Goal: Information Seeking & Learning: Learn about a topic

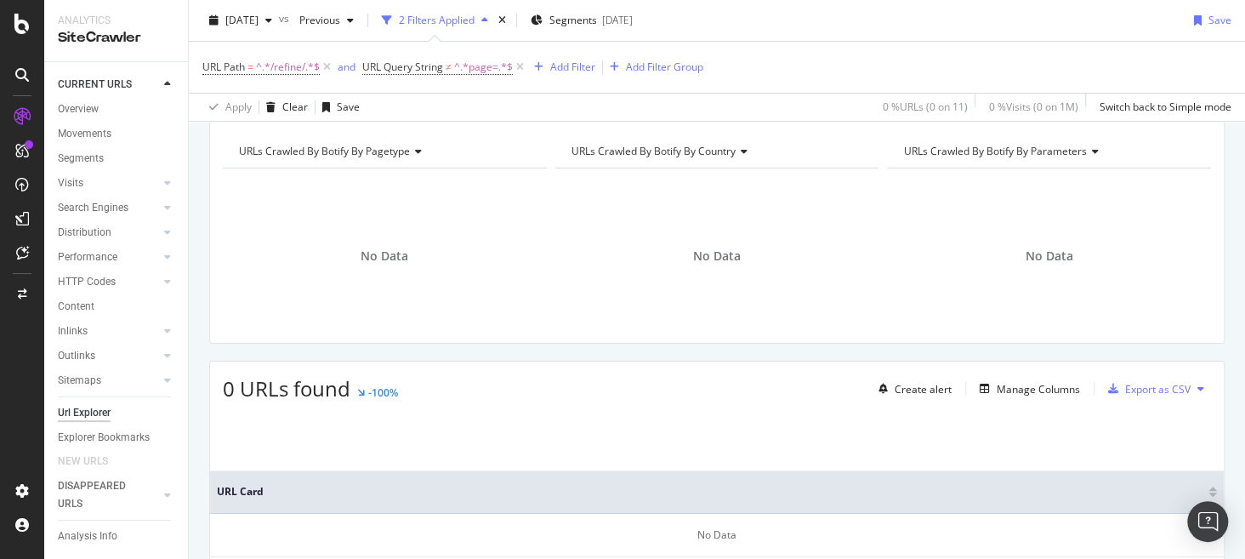
scroll to position [179, 0]
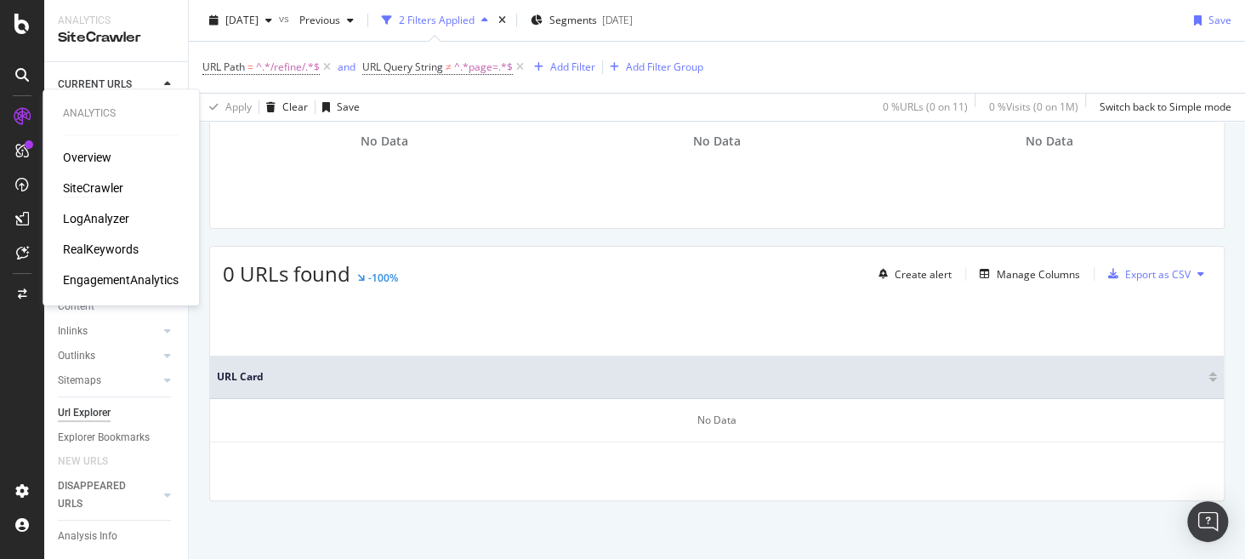
click at [120, 191] on div "SiteCrawler" at bounding box center [93, 187] width 60 height 17
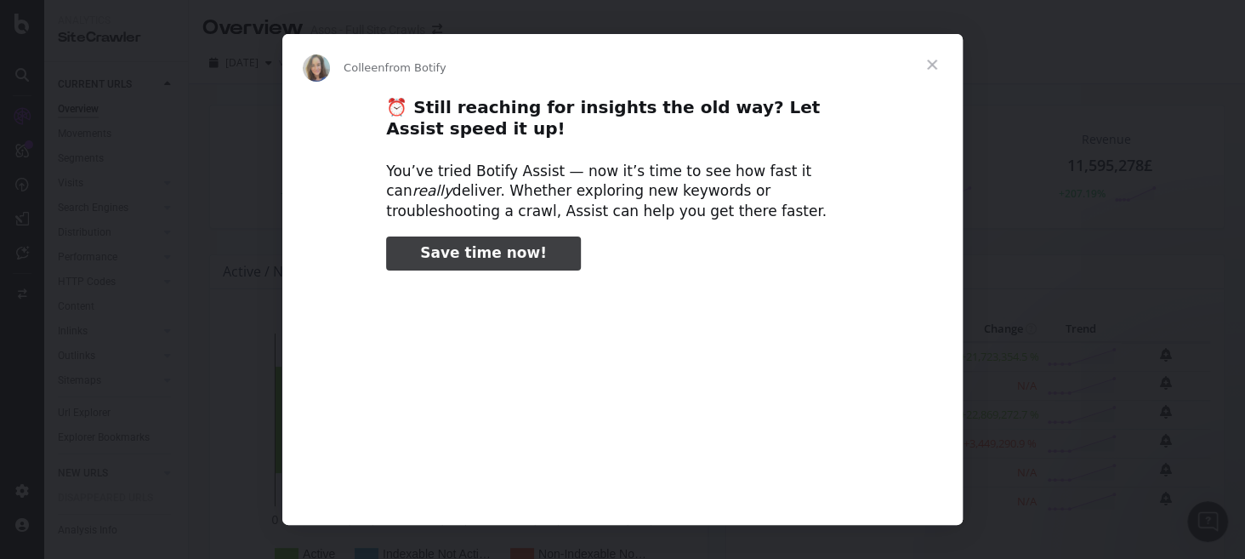
type input "185249"
click at [933, 74] on span "Close" at bounding box center [932, 64] width 61 height 61
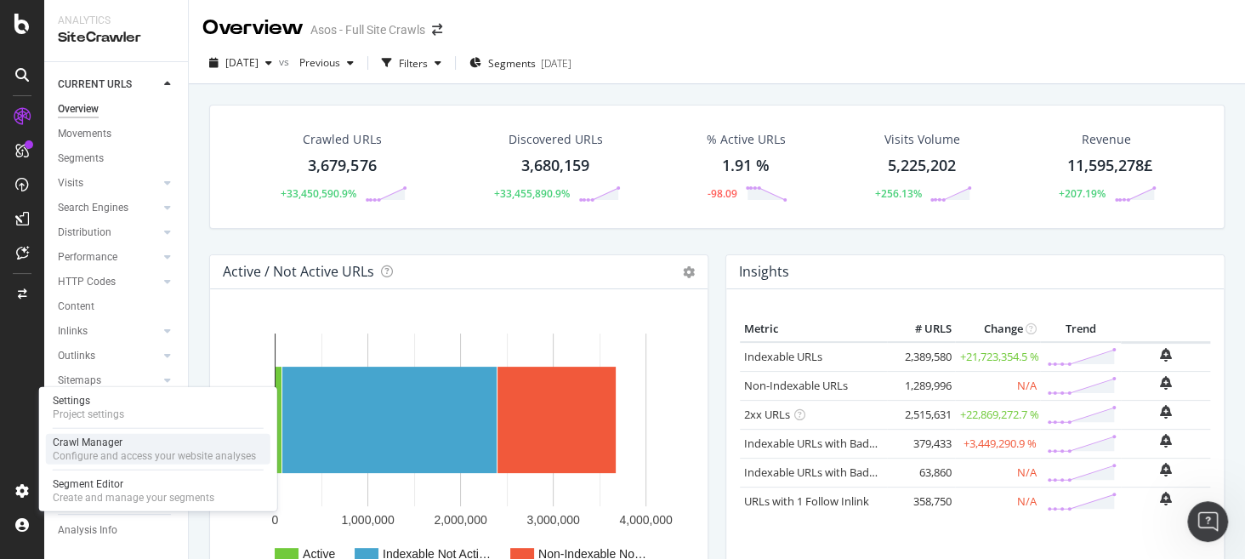
click at [159, 449] on div "Configure and access your website analyses" at bounding box center [154, 456] width 203 height 14
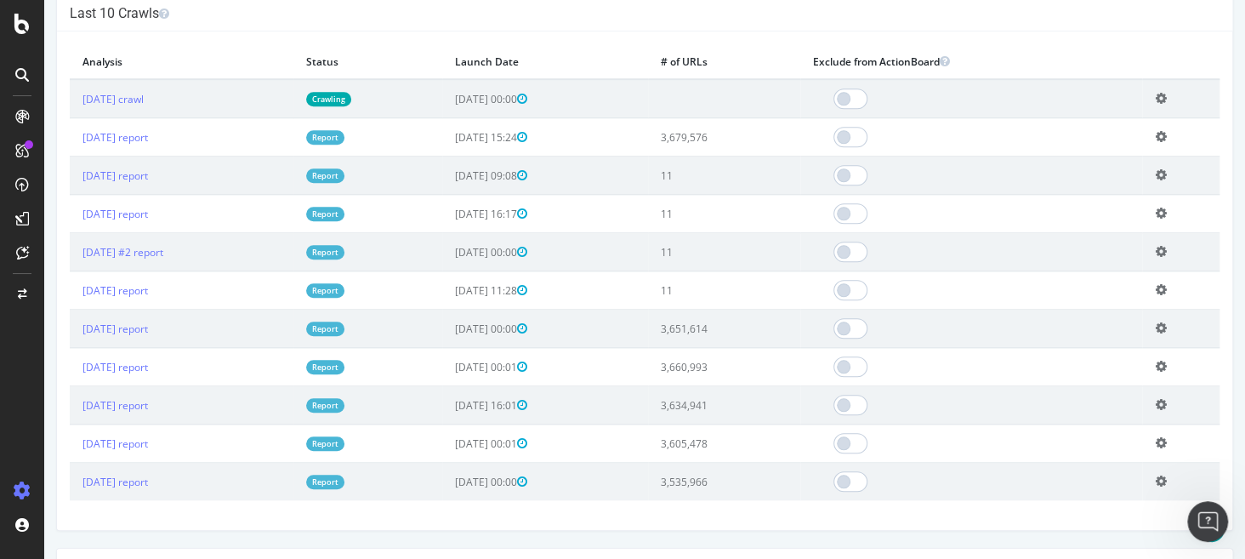
scroll to position [625, 0]
click at [1155, 171] on icon at bounding box center [1160, 173] width 11 height 13
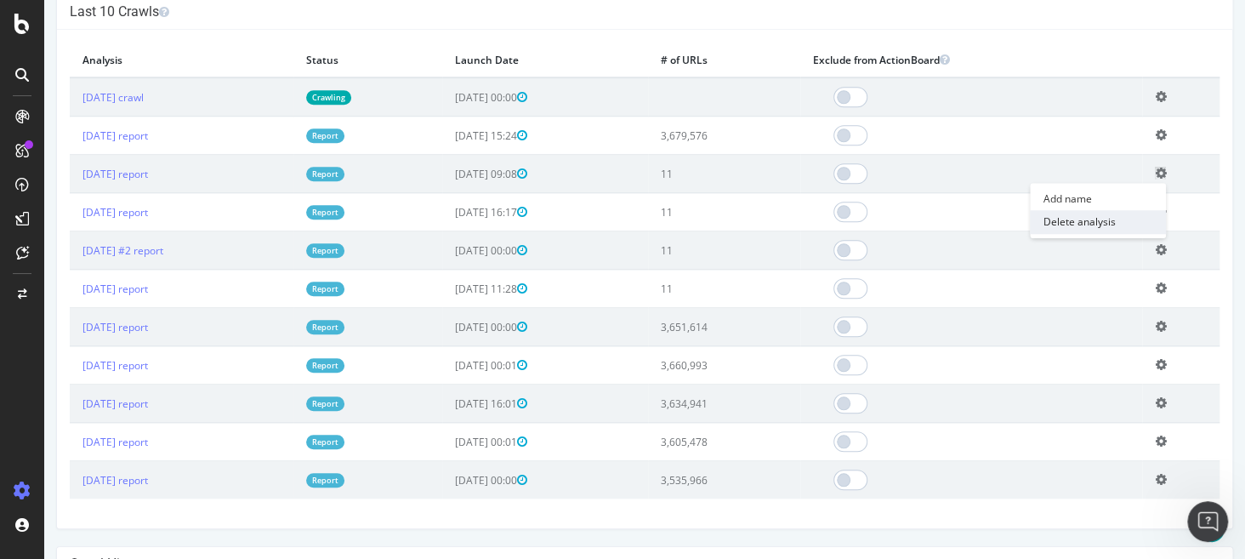
click at [1090, 224] on link "Delete analysis" at bounding box center [1098, 221] width 136 height 23
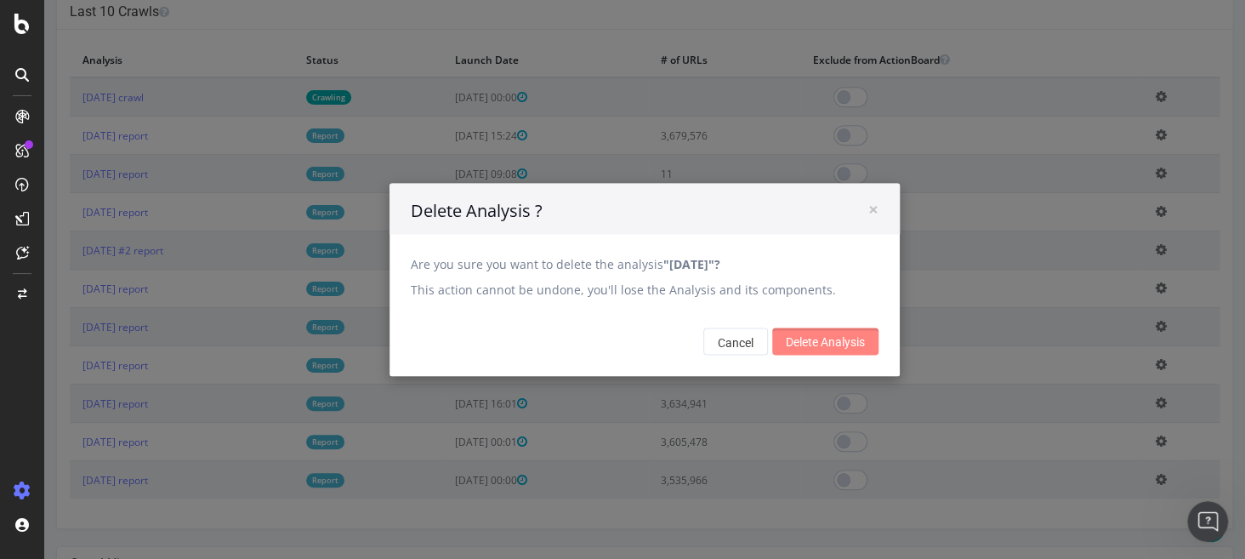
click at [827, 340] on input "Delete Analysis" at bounding box center [825, 340] width 106 height 27
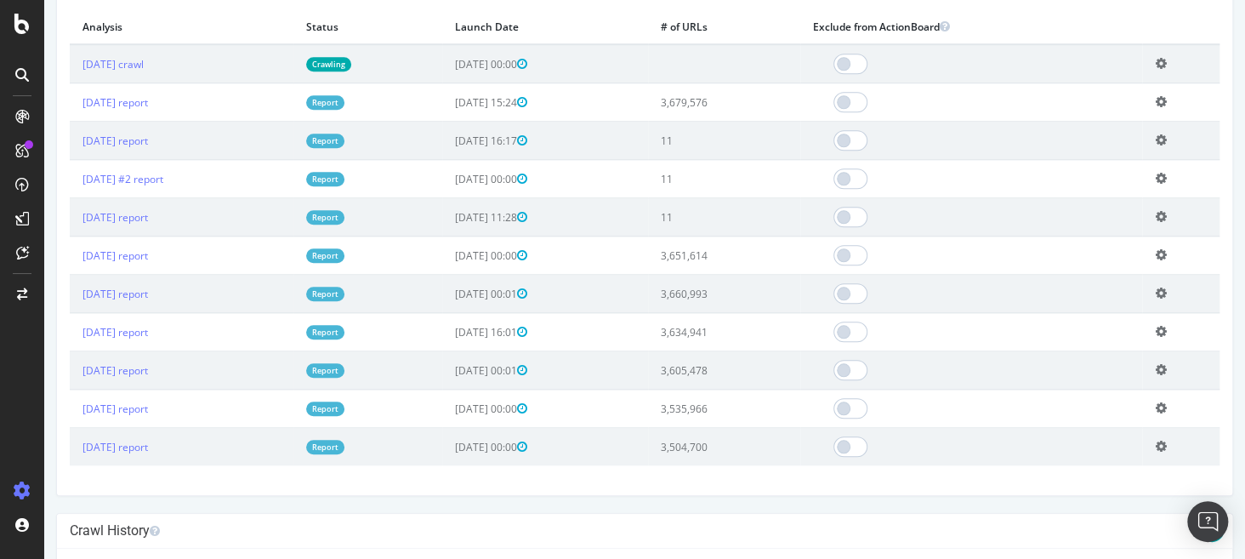
scroll to position [683, 0]
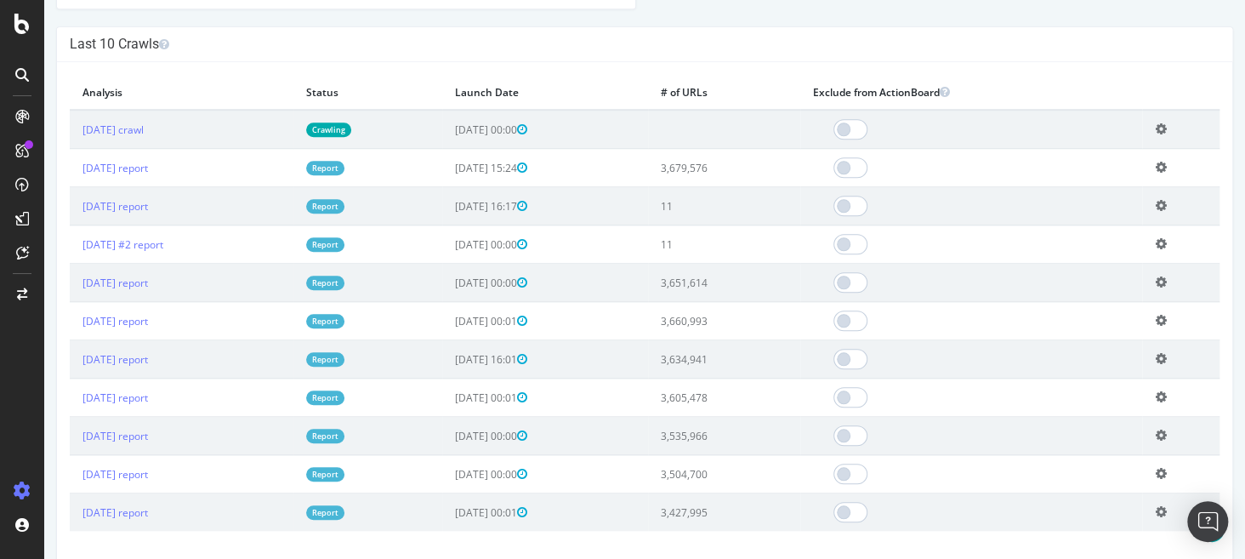
scroll to position [603, 0]
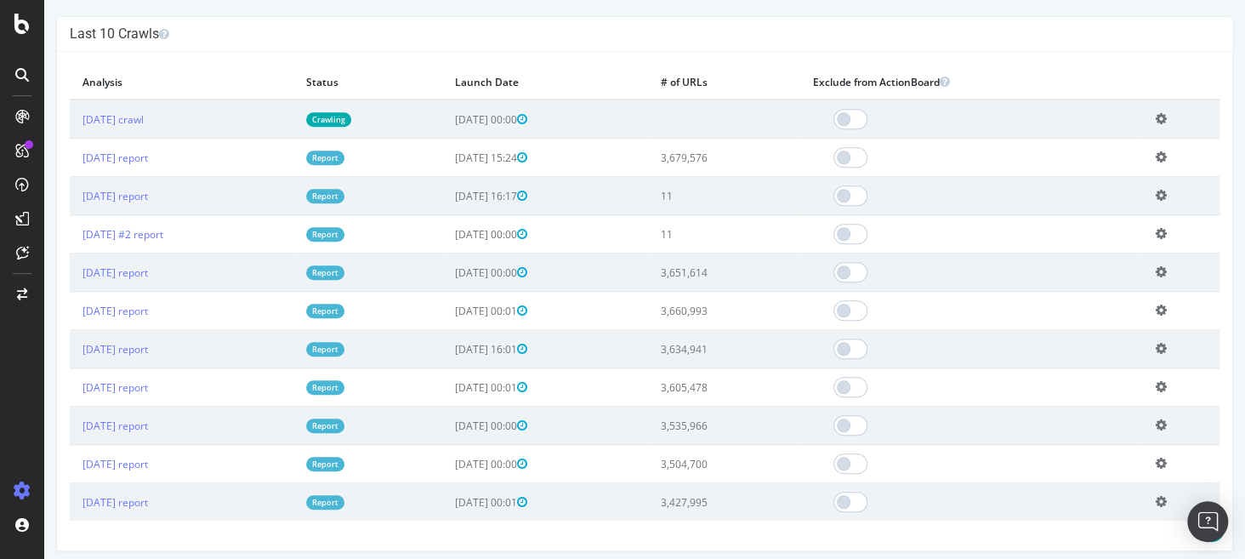
click at [1155, 231] on icon at bounding box center [1160, 233] width 11 height 13
click at [1096, 286] on link "Delete analysis" at bounding box center [1098, 281] width 136 height 23
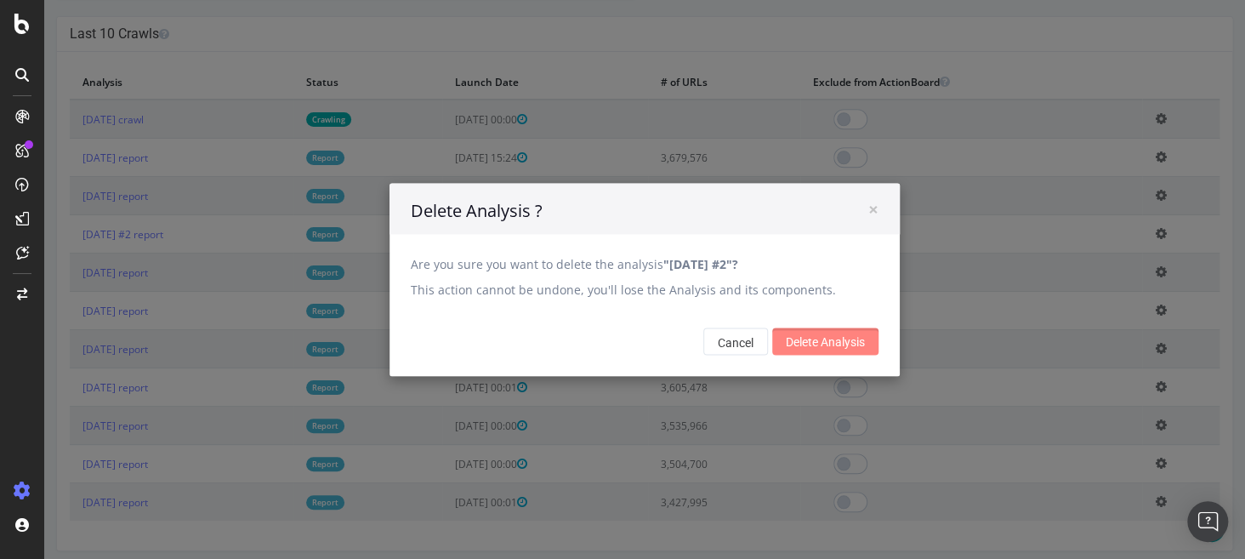
click at [852, 338] on input "Delete Analysis" at bounding box center [825, 340] width 106 height 27
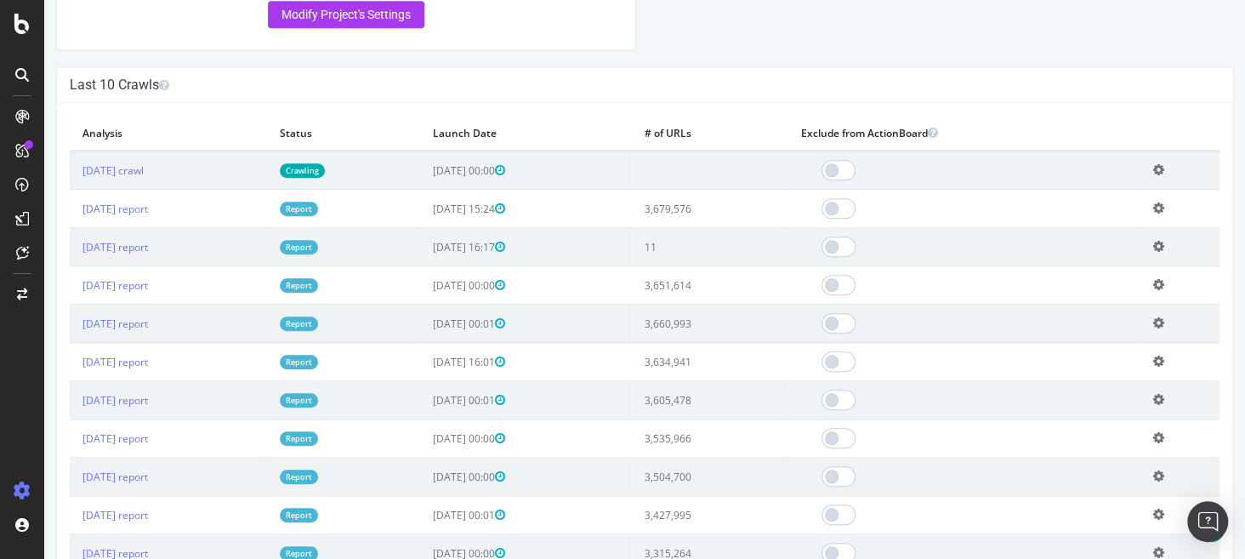
scroll to position [558, 0]
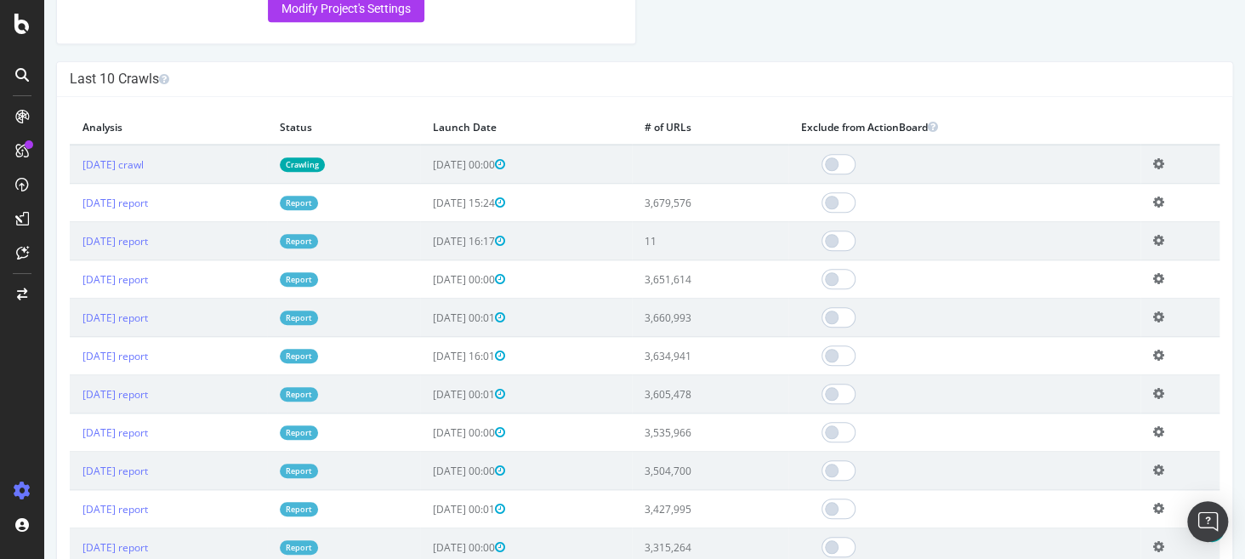
click at [1157, 235] on icon at bounding box center [1158, 240] width 11 height 13
click at [1100, 288] on link "Delete analysis" at bounding box center [1096, 288] width 136 height 23
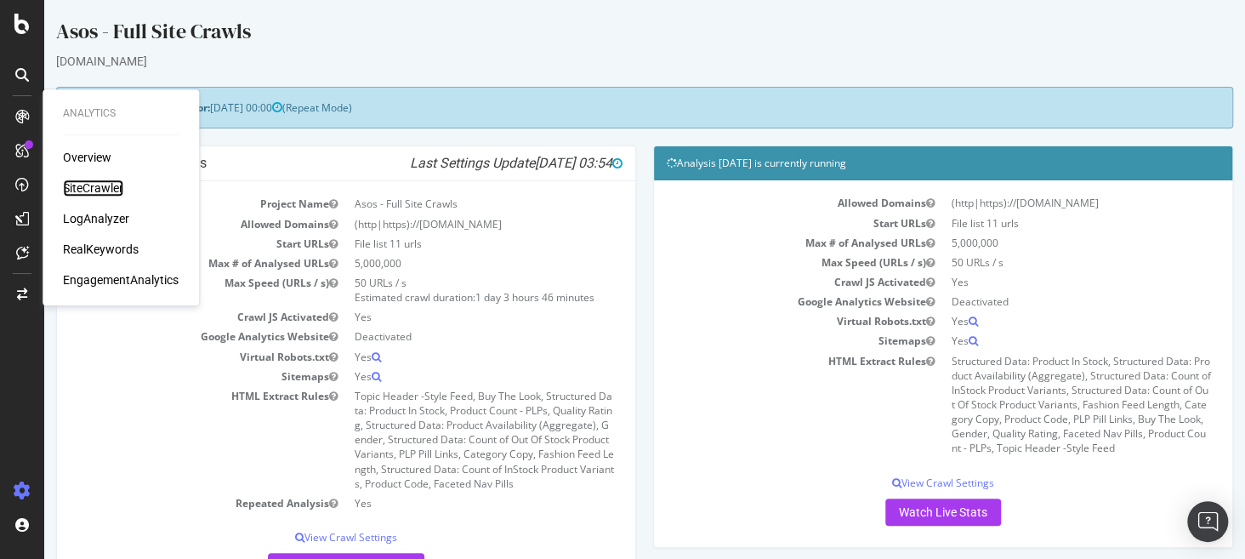
click at [88, 180] on div "SiteCrawler" at bounding box center [93, 187] width 60 height 17
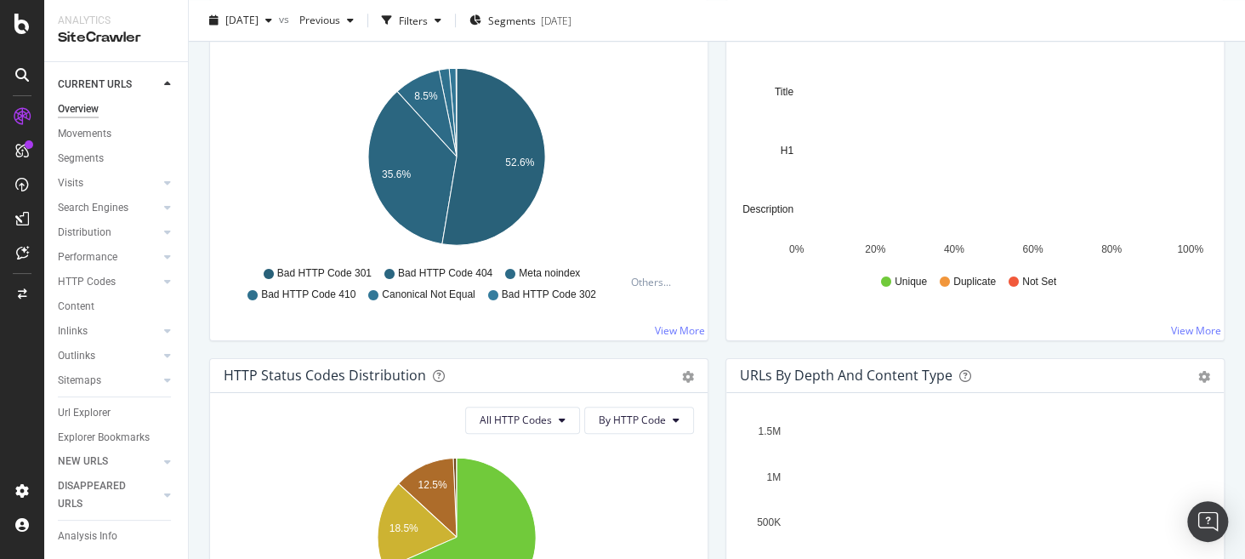
scroll to position [612, 0]
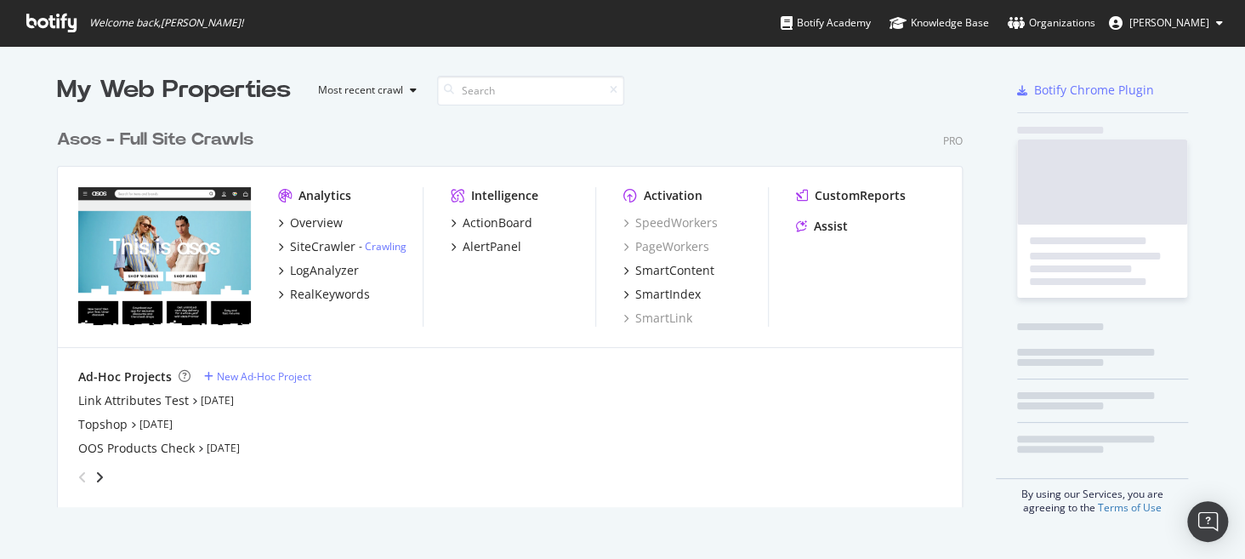
scroll to position [386, 906]
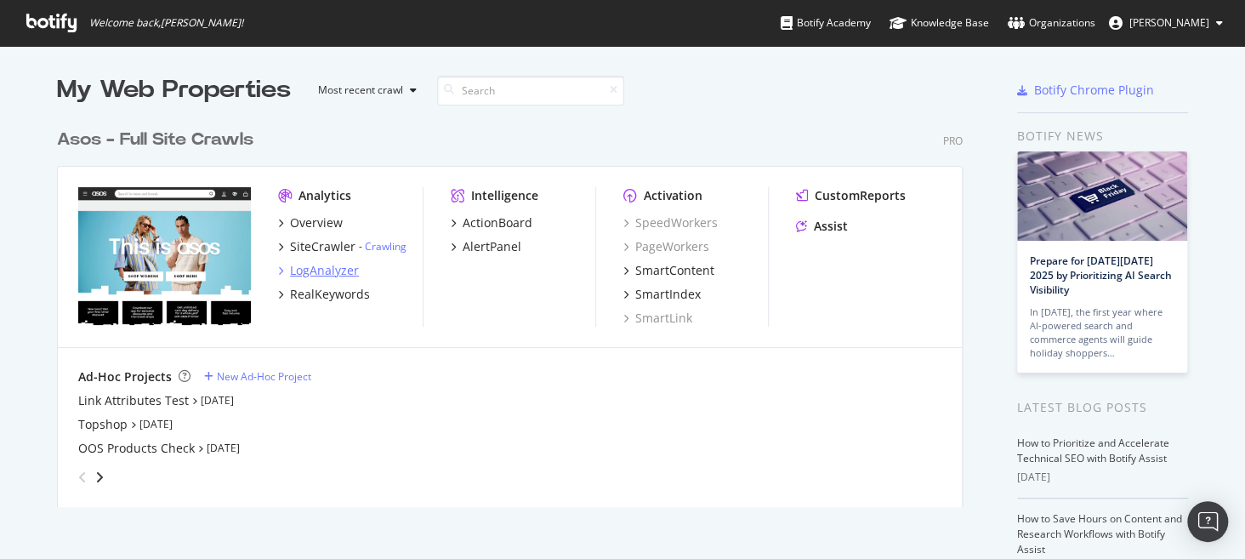
click at [316, 269] on div "LogAnalyzer" at bounding box center [324, 270] width 69 height 17
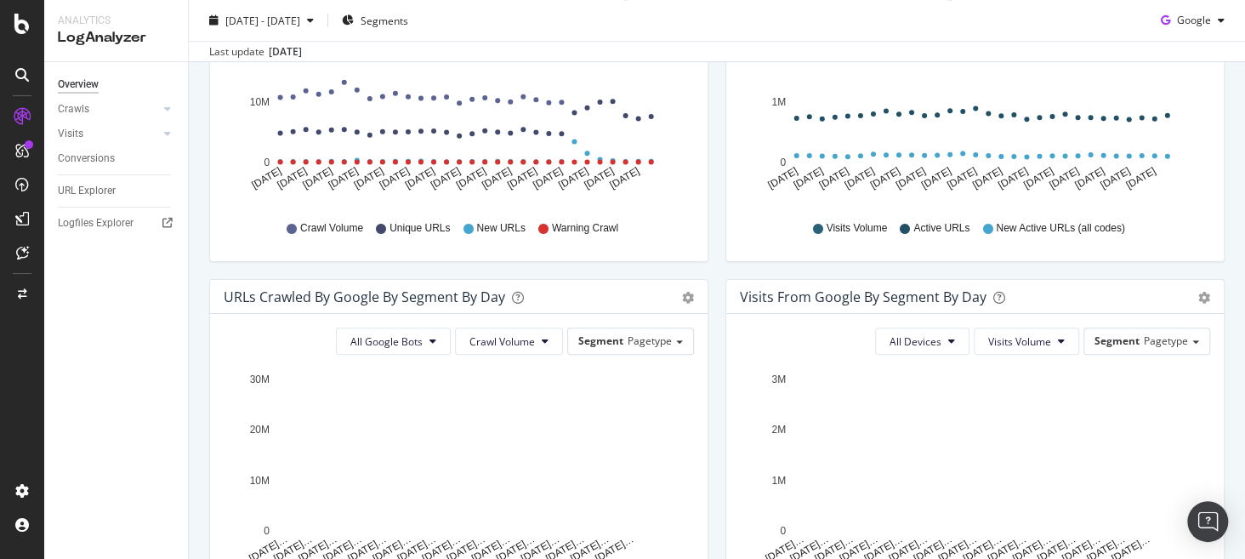
scroll to position [125, 0]
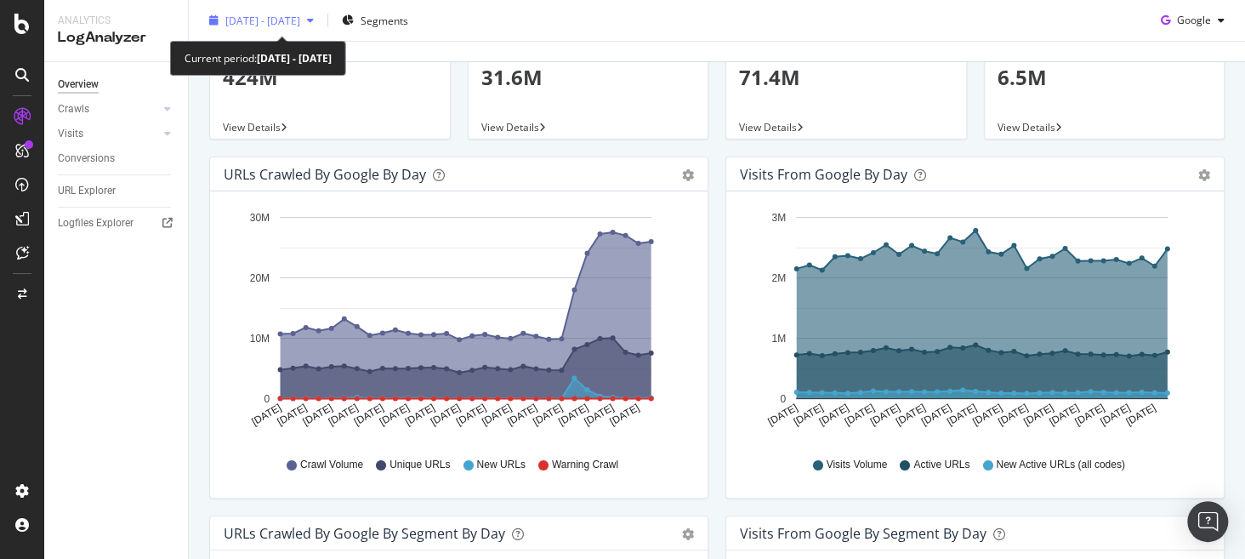
click at [290, 19] on span "[DATE] - [DATE]" at bounding box center [262, 20] width 75 height 14
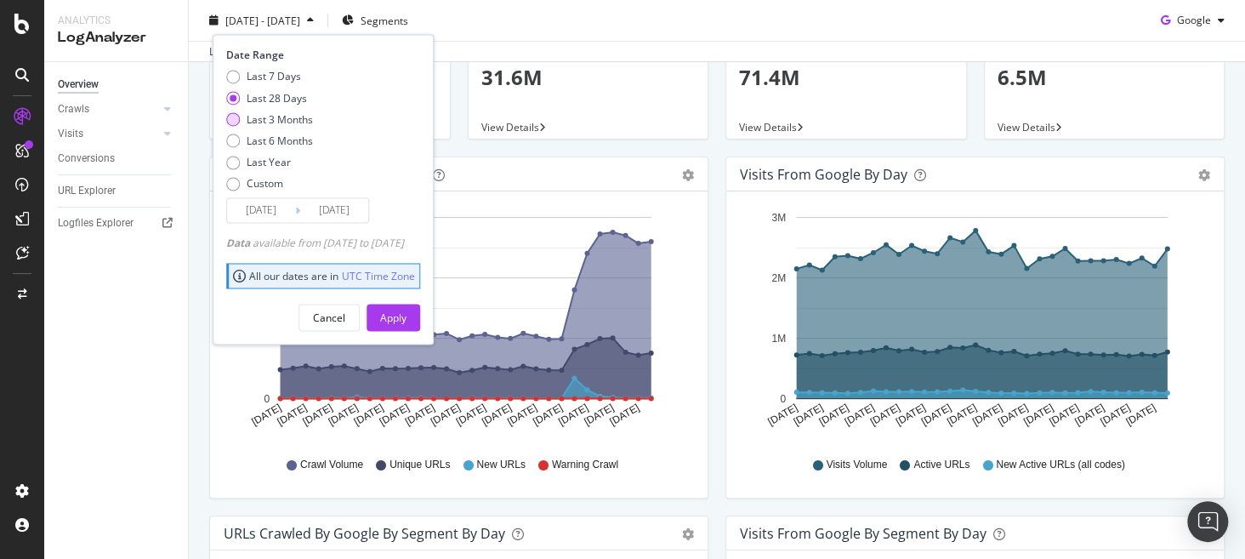
click at [282, 119] on div "Last 3 Months" at bounding box center [280, 119] width 66 height 14
type input "[DATE]"
click at [407, 317] on div "Apply" at bounding box center [393, 317] width 26 height 14
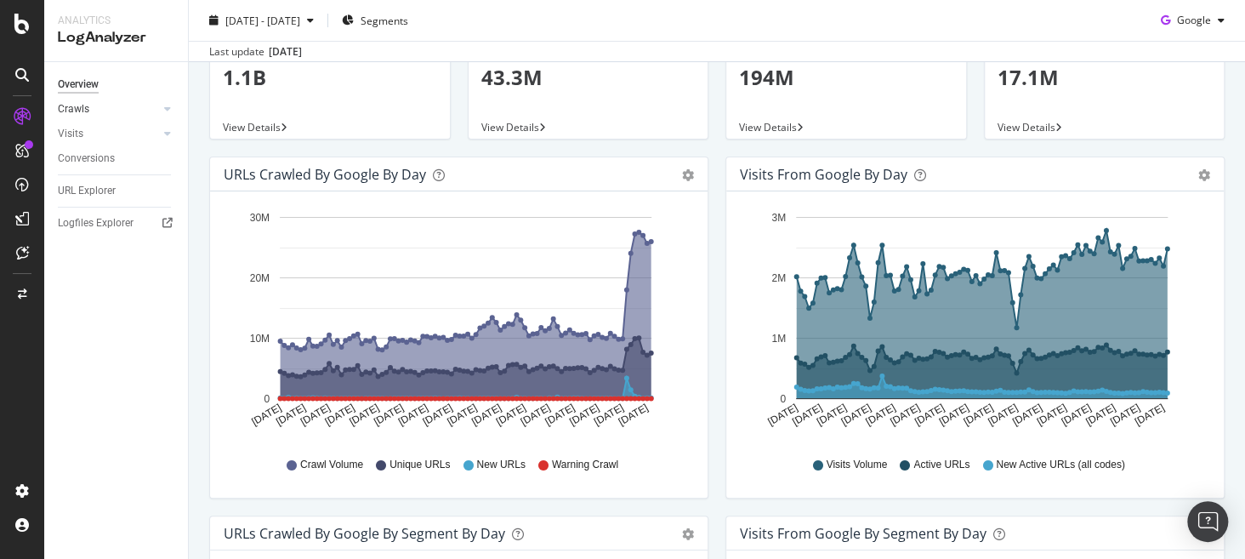
click at [137, 105] on link "Crawls" at bounding box center [108, 109] width 101 height 18
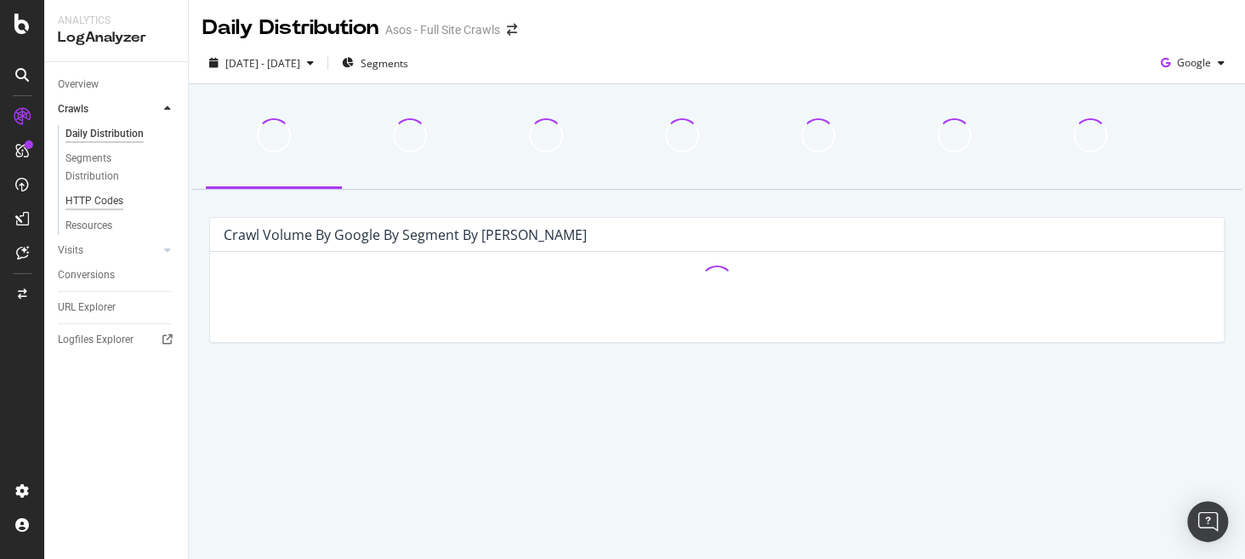
click at [87, 196] on div "HTTP Codes" at bounding box center [94, 201] width 58 height 18
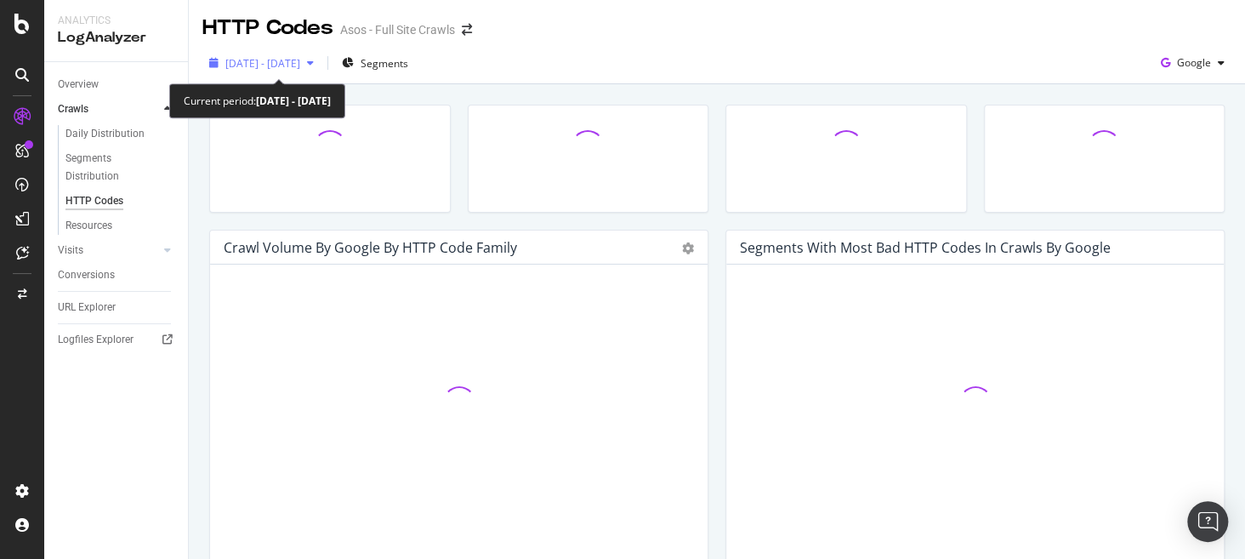
click at [300, 65] on span "[DATE] - [DATE]" at bounding box center [262, 63] width 75 height 14
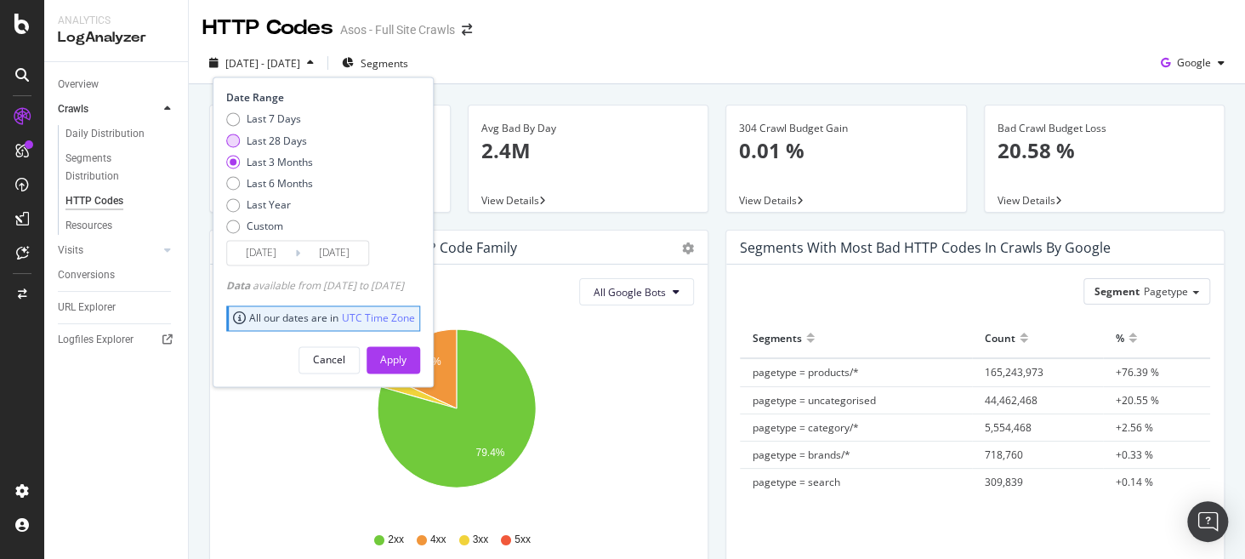
click at [281, 140] on div "Last 28 Days" at bounding box center [277, 141] width 60 height 14
type input "[DATE]"
click at [407, 356] on div "Apply" at bounding box center [393, 359] width 26 height 14
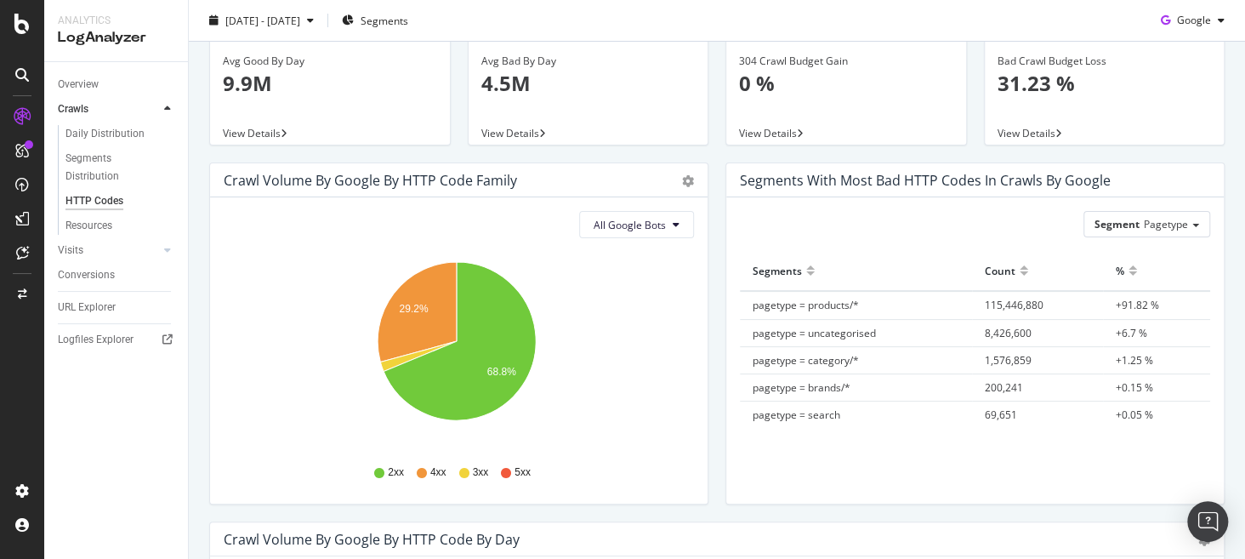
scroll to position [65, 0]
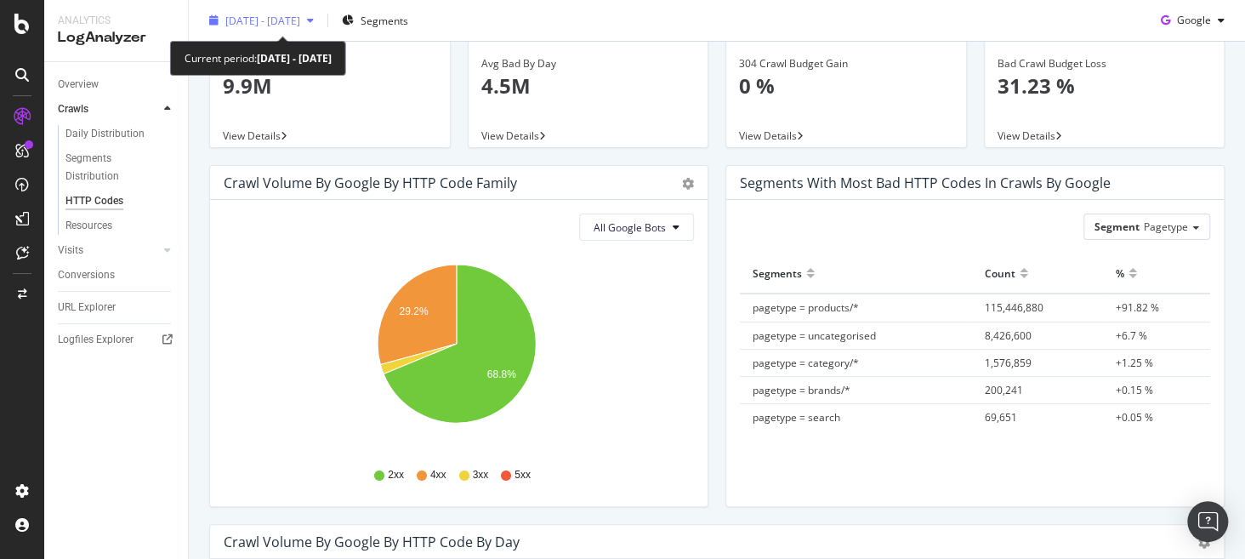
click at [299, 17] on span "[DATE] - [DATE]" at bounding box center [262, 20] width 75 height 14
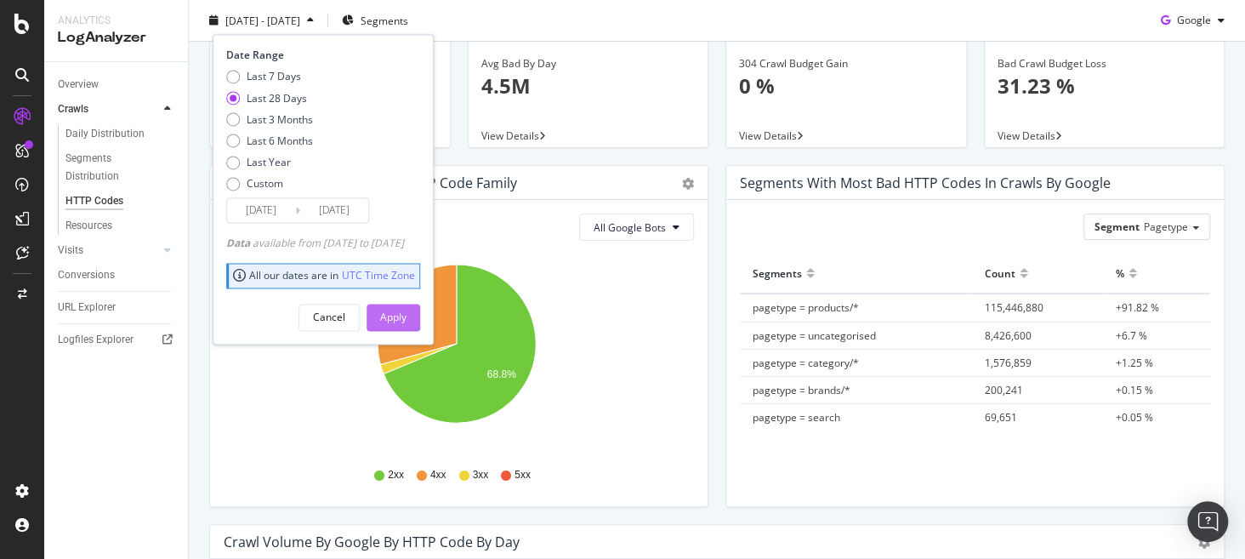
click at [407, 310] on div "Apply" at bounding box center [393, 317] width 26 height 14
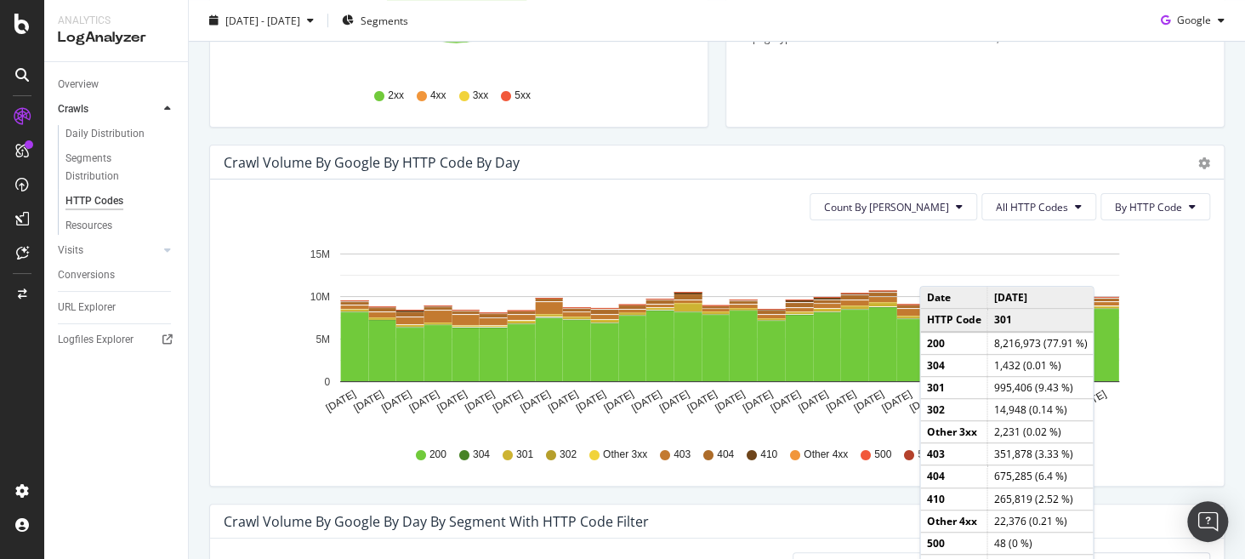
scroll to position [452, 0]
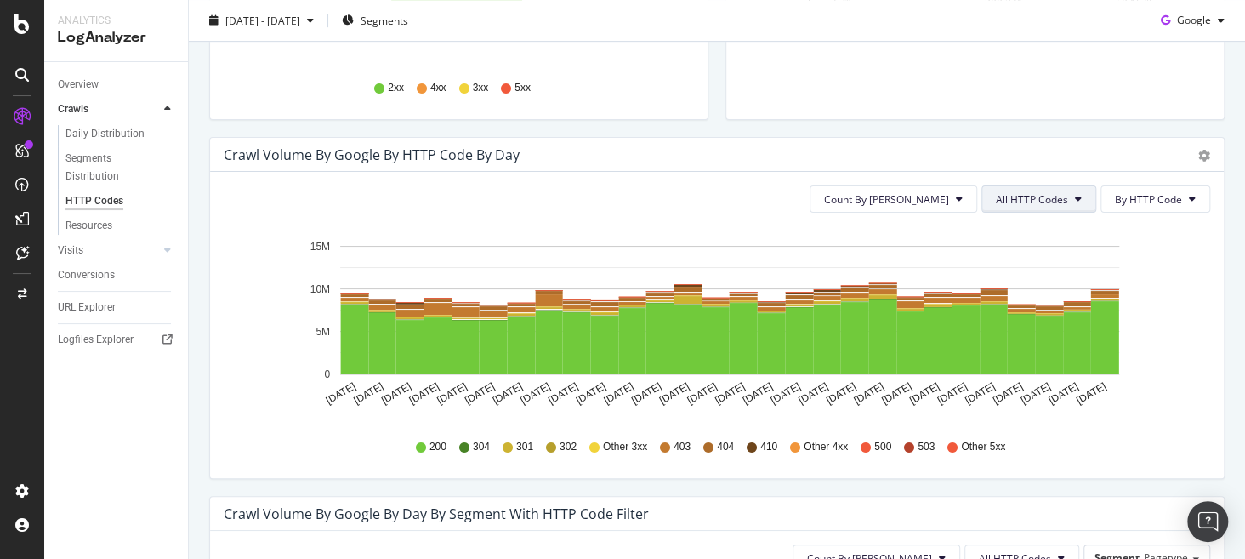
click at [1045, 204] on span "All HTTP Codes" at bounding box center [1032, 199] width 72 height 14
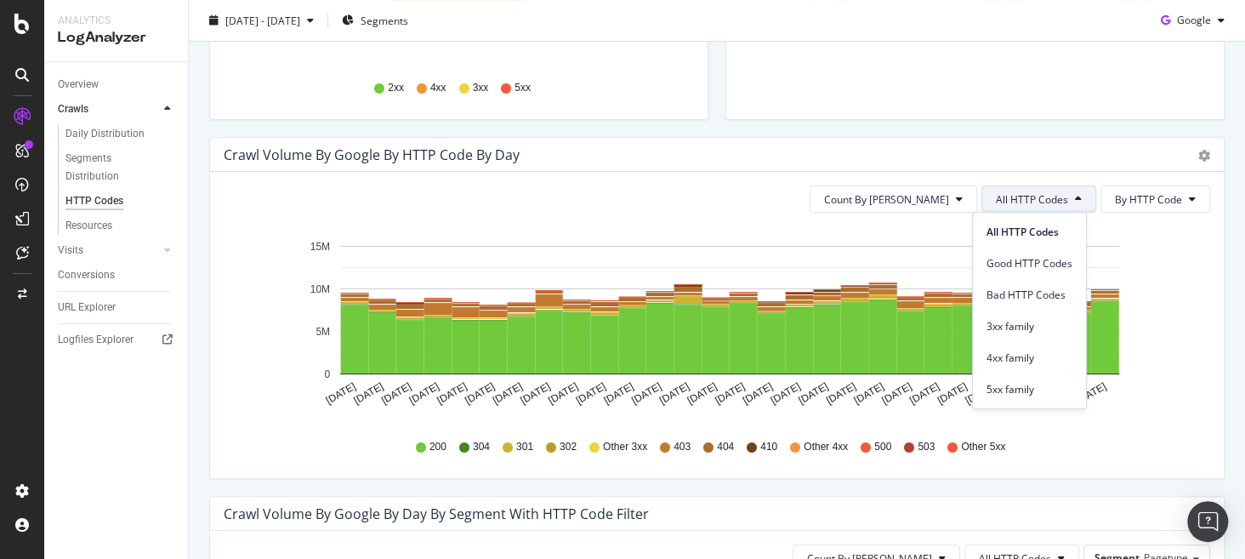
click at [1037, 340] on div "4xx family" at bounding box center [1029, 354] width 113 height 31
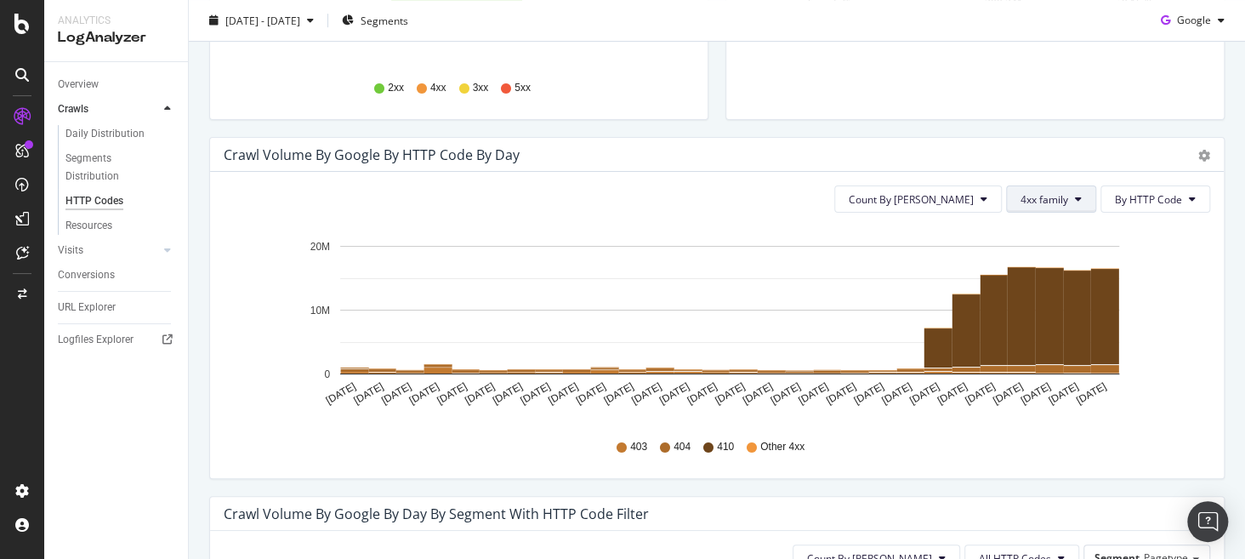
click at [1056, 202] on span "4xx family" at bounding box center [1045, 199] width 48 height 14
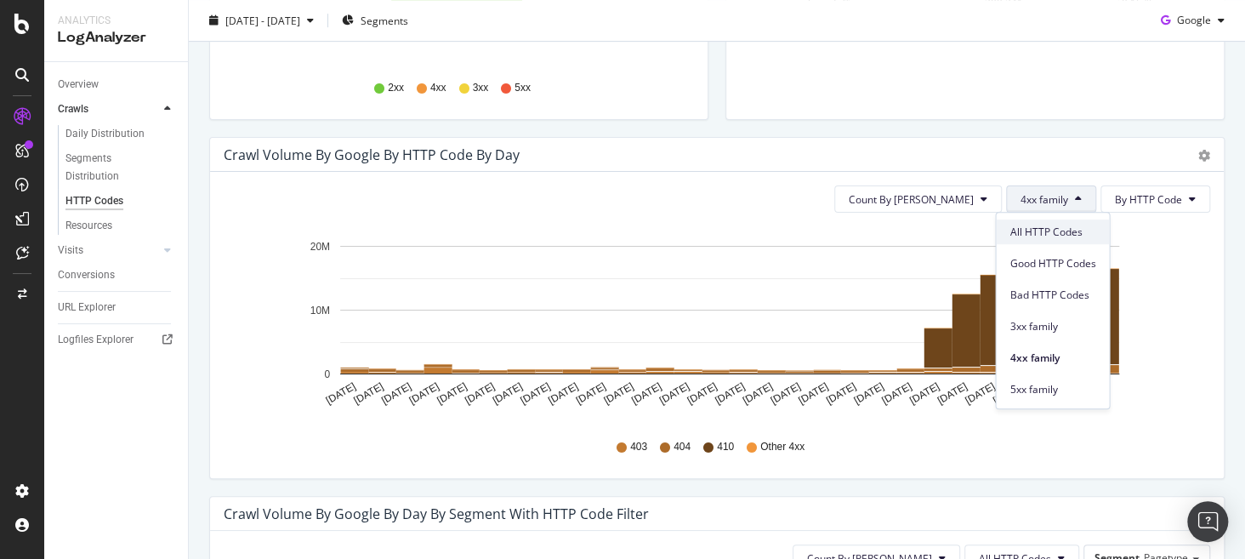
click at [1037, 234] on span "All HTTP Codes" at bounding box center [1053, 232] width 86 height 15
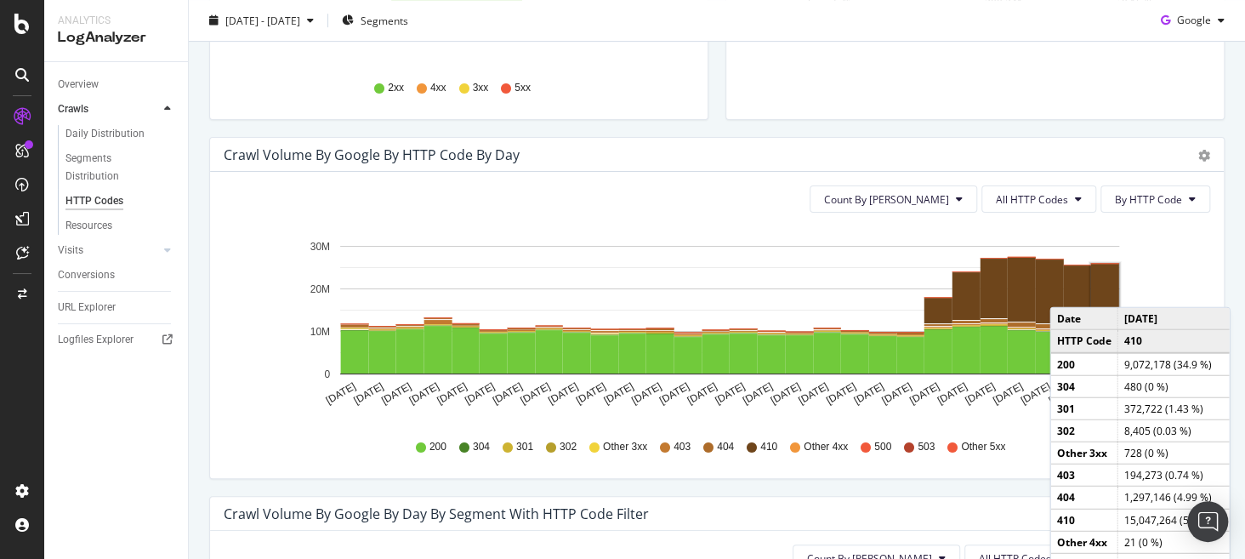
click at [1108, 289] on rect "A chart." at bounding box center [1105, 295] width 28 height 63
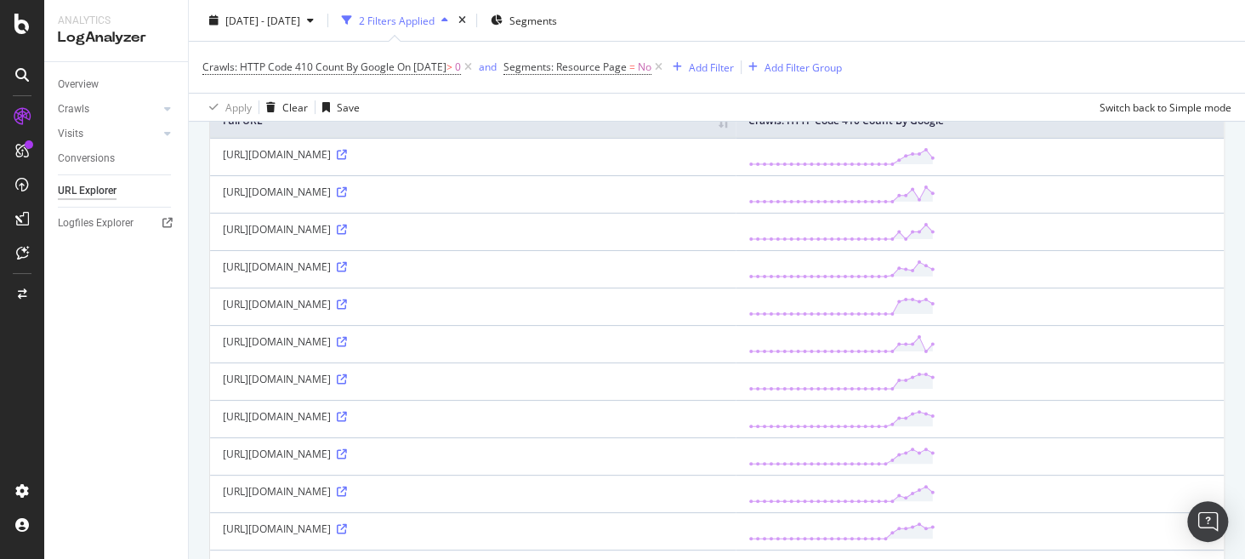
scroll to position [168, 0]
click at [347, 235] on icon at bounding box center [342, 230] width 10 height 10
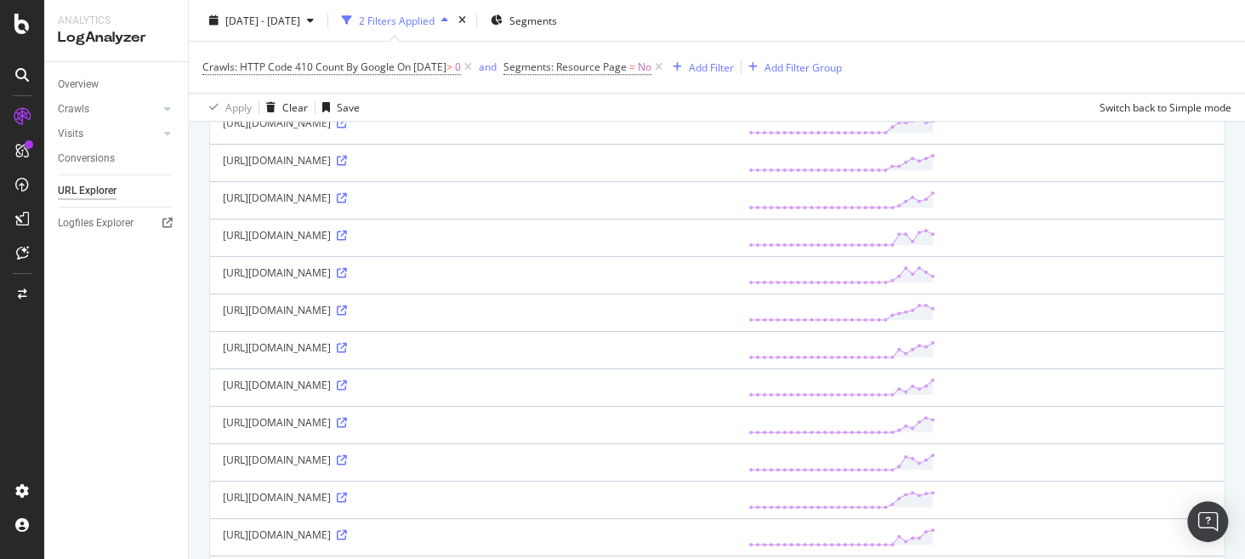
scroll to position [573, 0]
click at [347, 316] on icon at bounding box center [342, 311] width 10 height 10
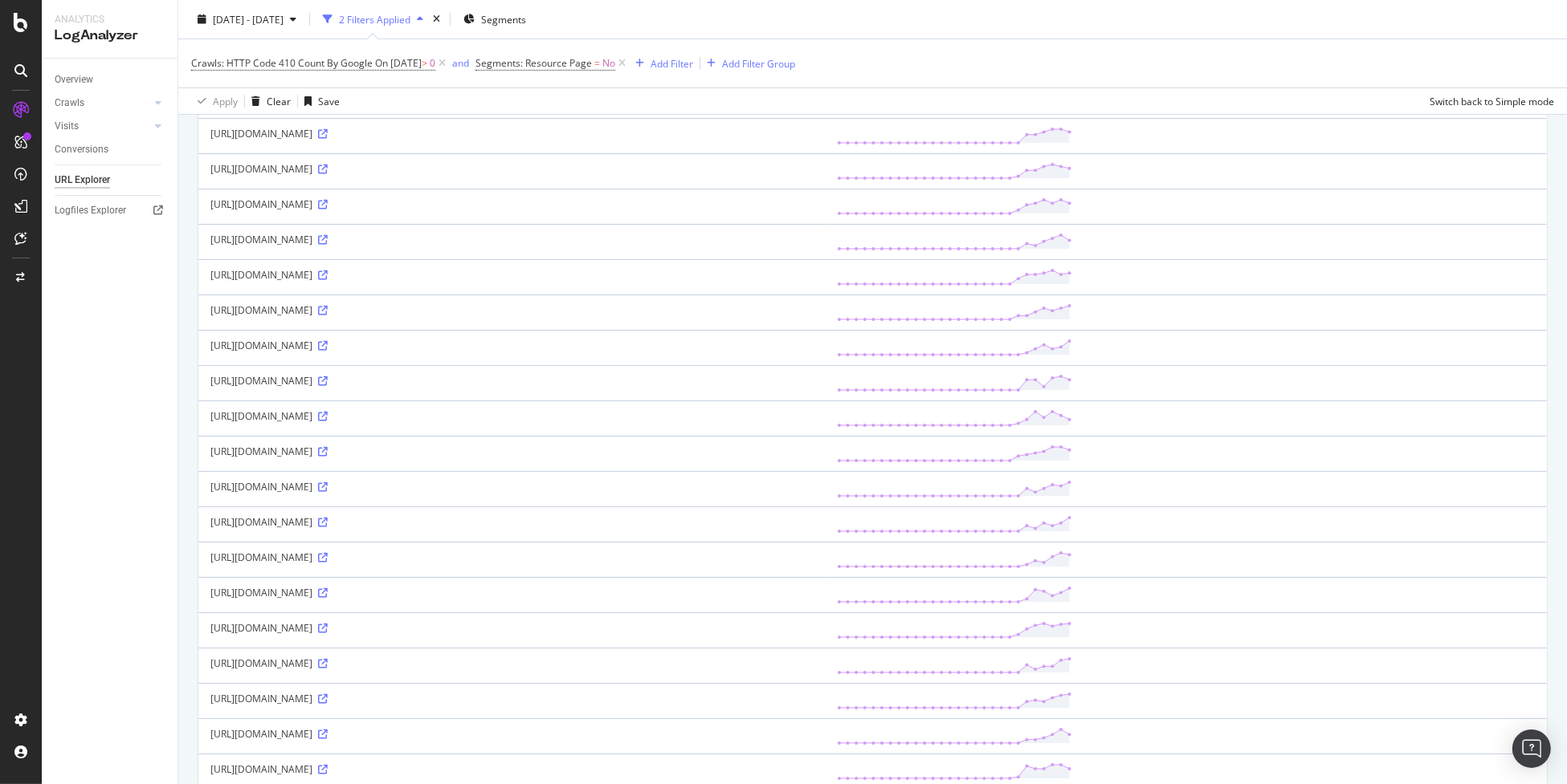
scroll to position [258, 0]
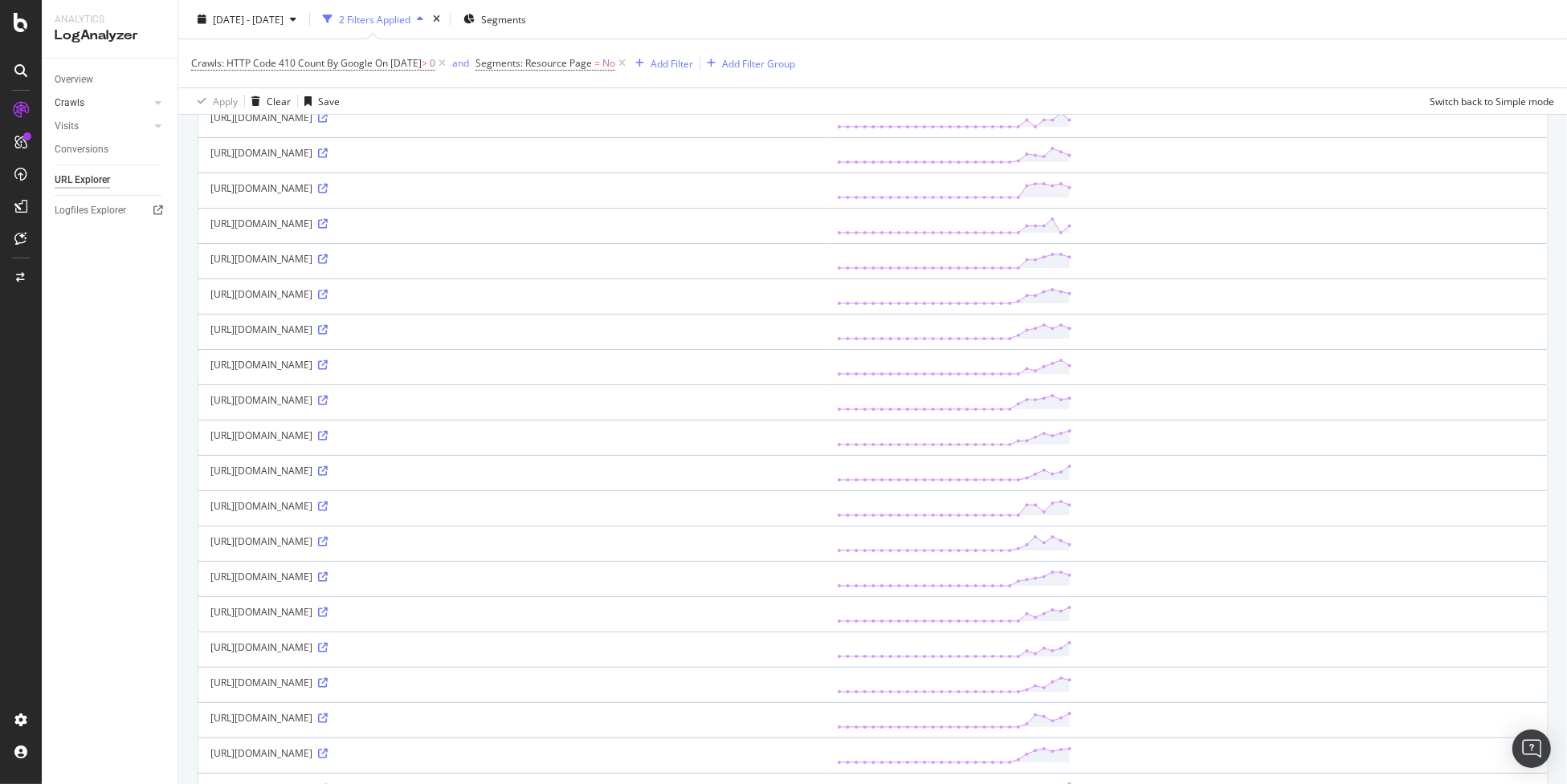
click at [131, 102] on link "Crawls" at bounding box center [102, 103] width 95 height 17
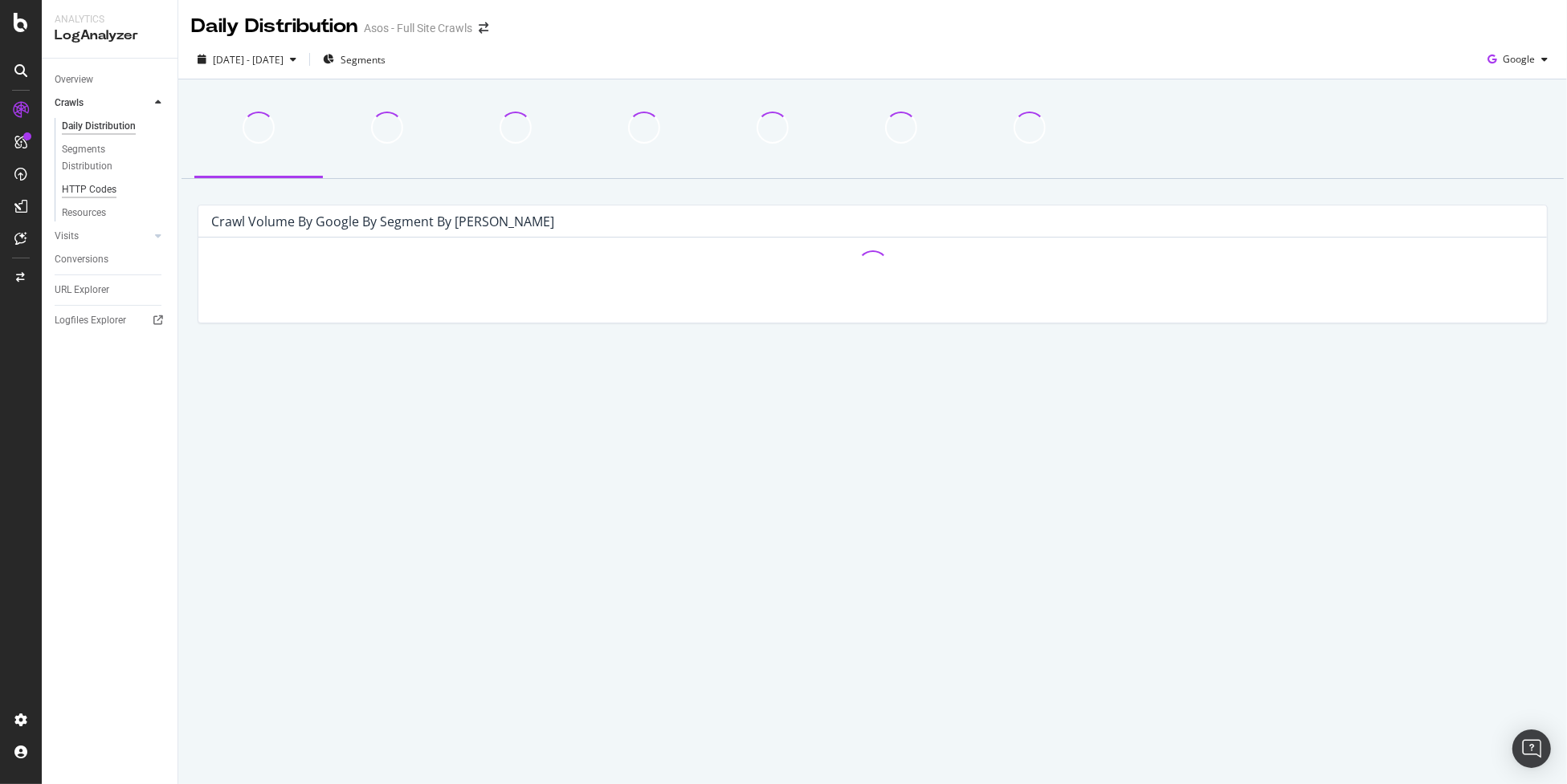
click at [103, 184] on div "HTTP Codes" at bounding box center [89, 190] width 55 height 17
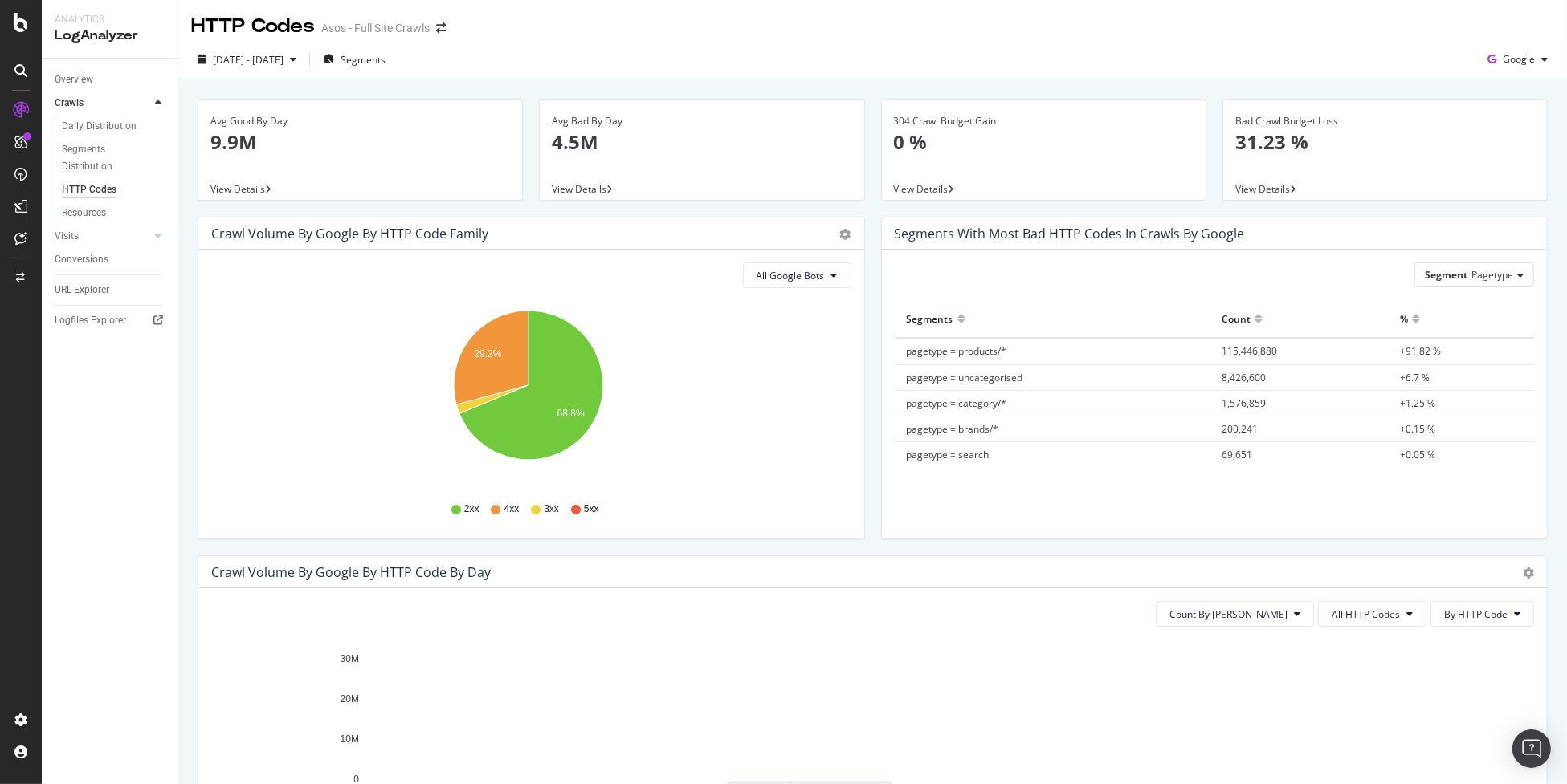
scroll to position [400, 0]
